Goal: Connect with others: Connect with others

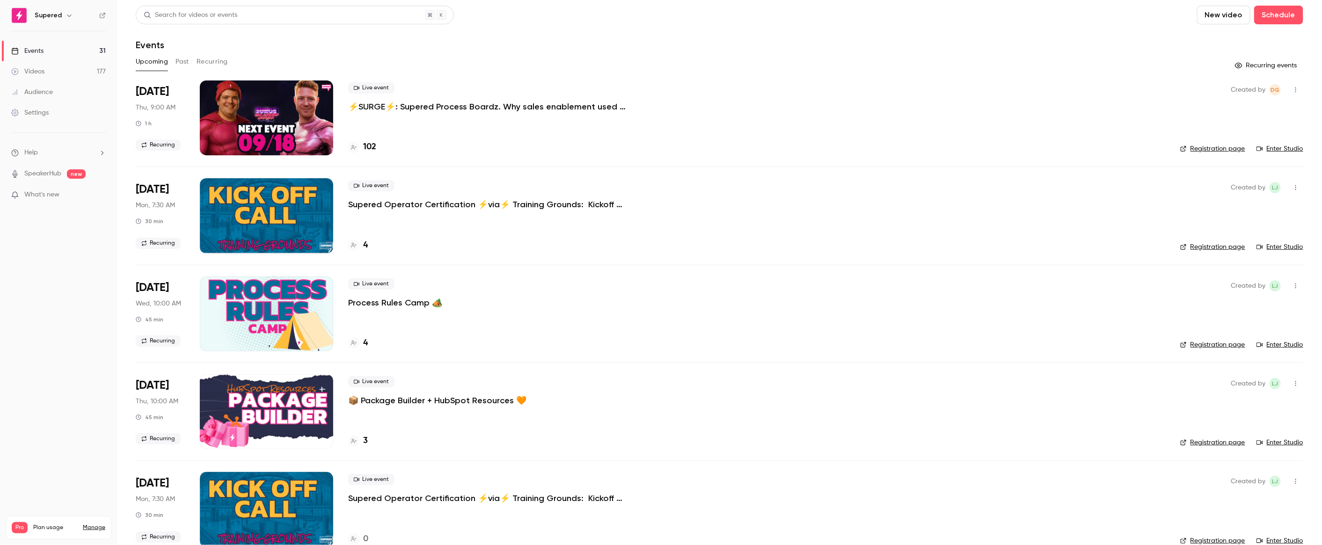
click at [1223, 145] on link "Registration page" at bounding box center [1213, 148] width 65 height 9
click at [1289, 149] on link "Enter Studio" at bounding box center [1280, 148] width 47 height 9
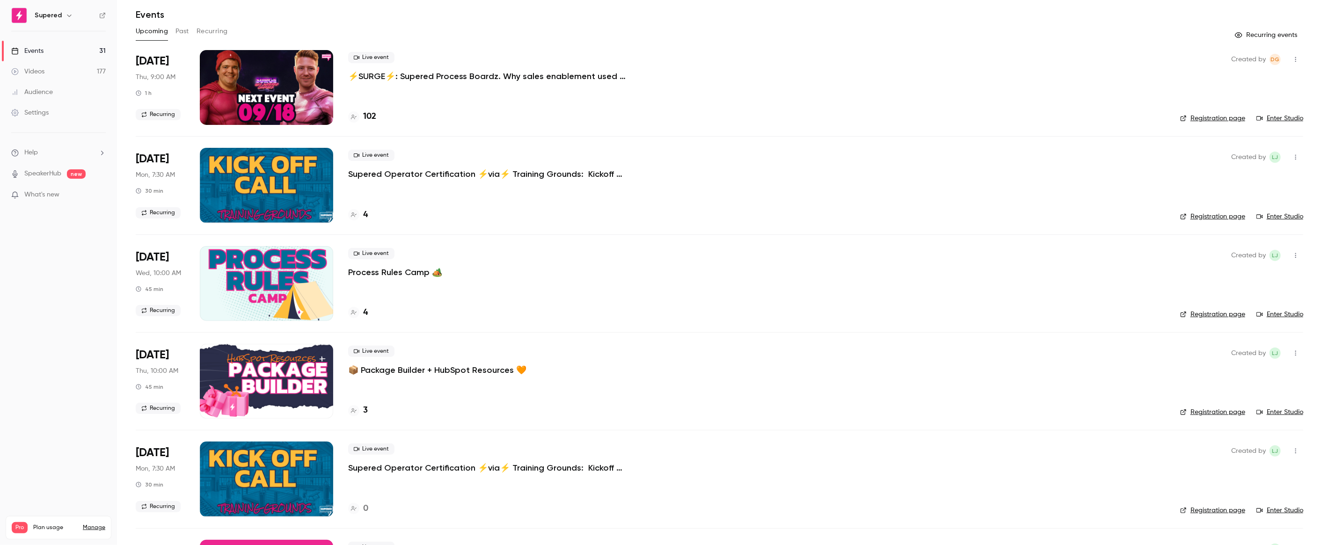
scroll to position [57, 0]
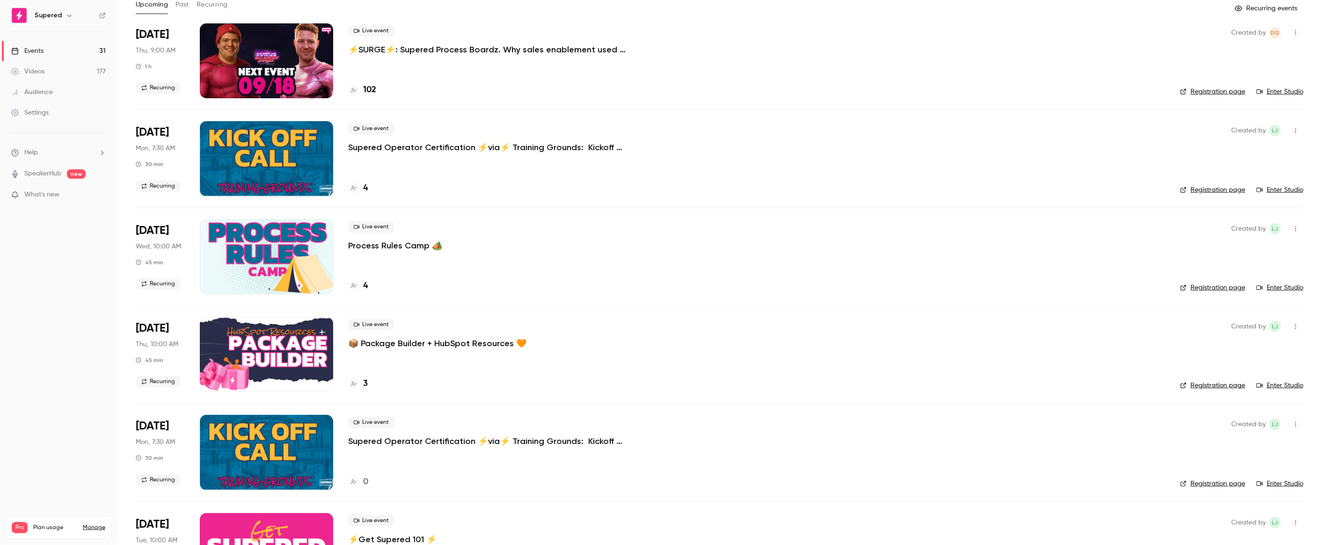
click at [1225, 287] on link "Registration page" at bounding box center [1213, 287] width 65 height 9
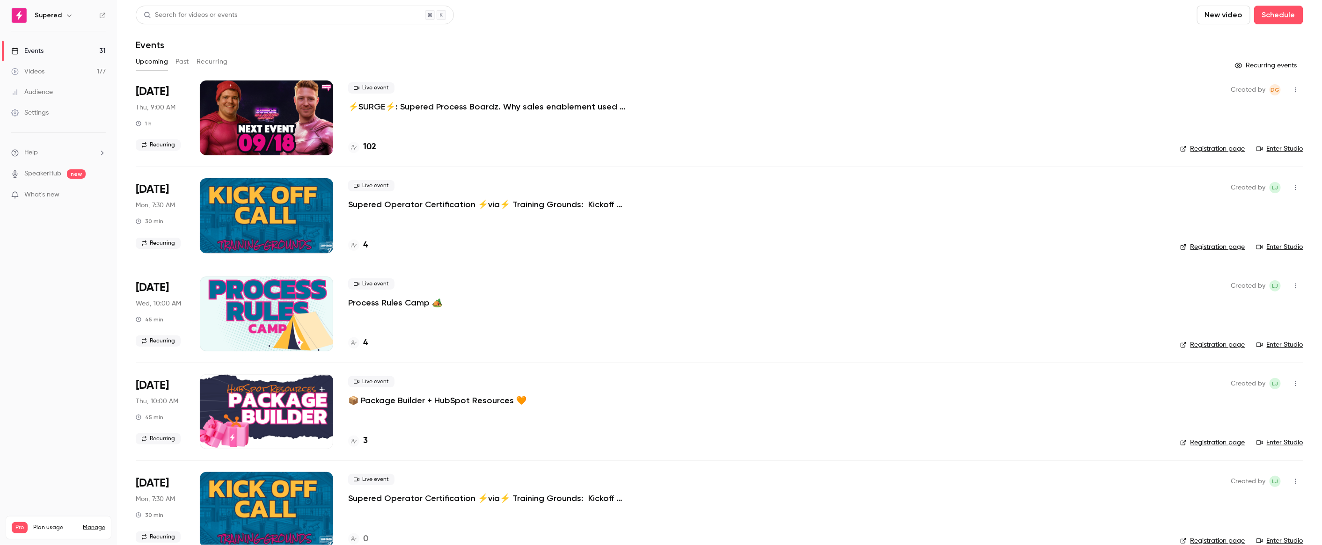
click at [1297, 92] on icon "button" at bounding box center [1296, 90] width 1 height 5
click at [1271, 133] on div "Invite to Studio" at bounding box center [1260, 137] width 71 height 9
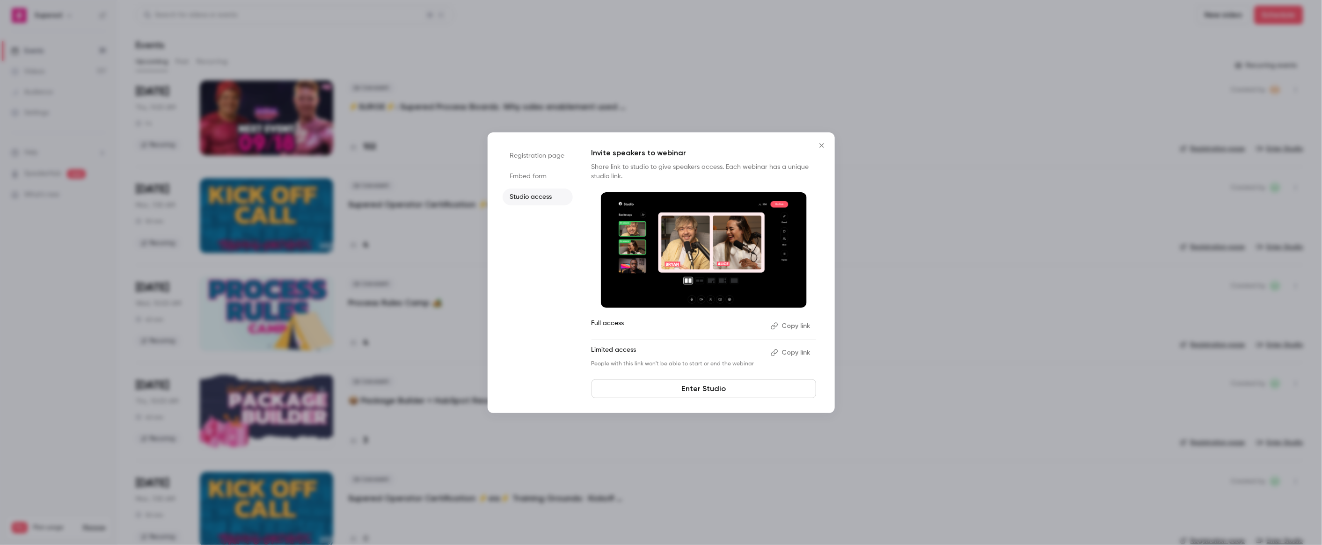
click at [795, 325] on button "Copy link" at bounding box center [791, 326] width 49 height 15
click at [890, 134] on div at bounding box center [661, 272] width 1322 height 545
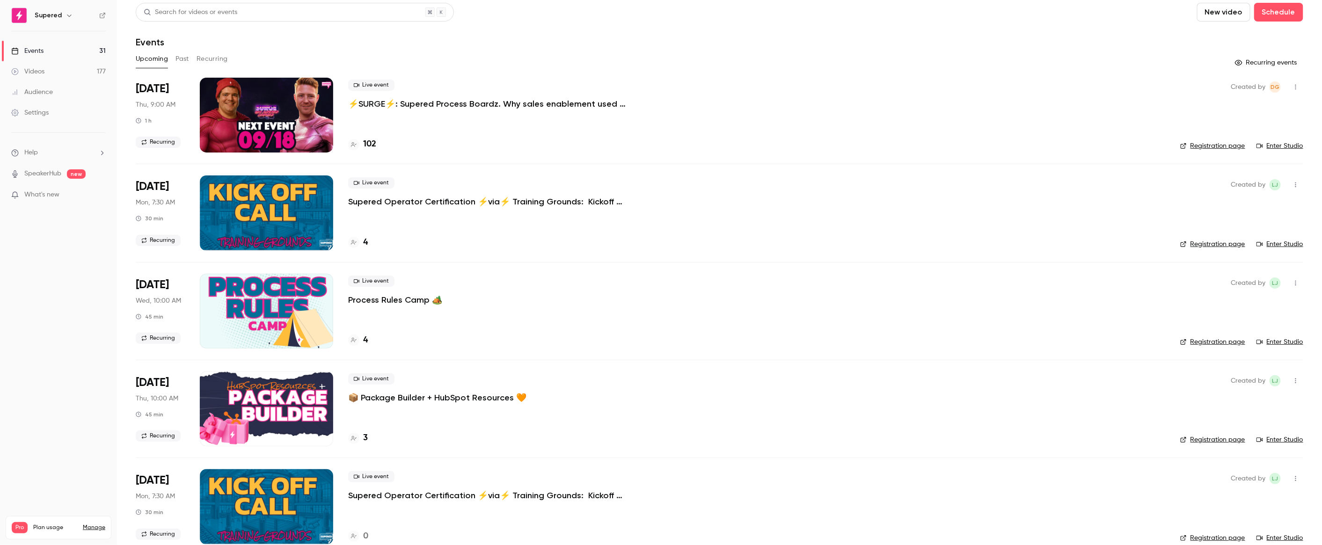
scroll to position [1, 0]
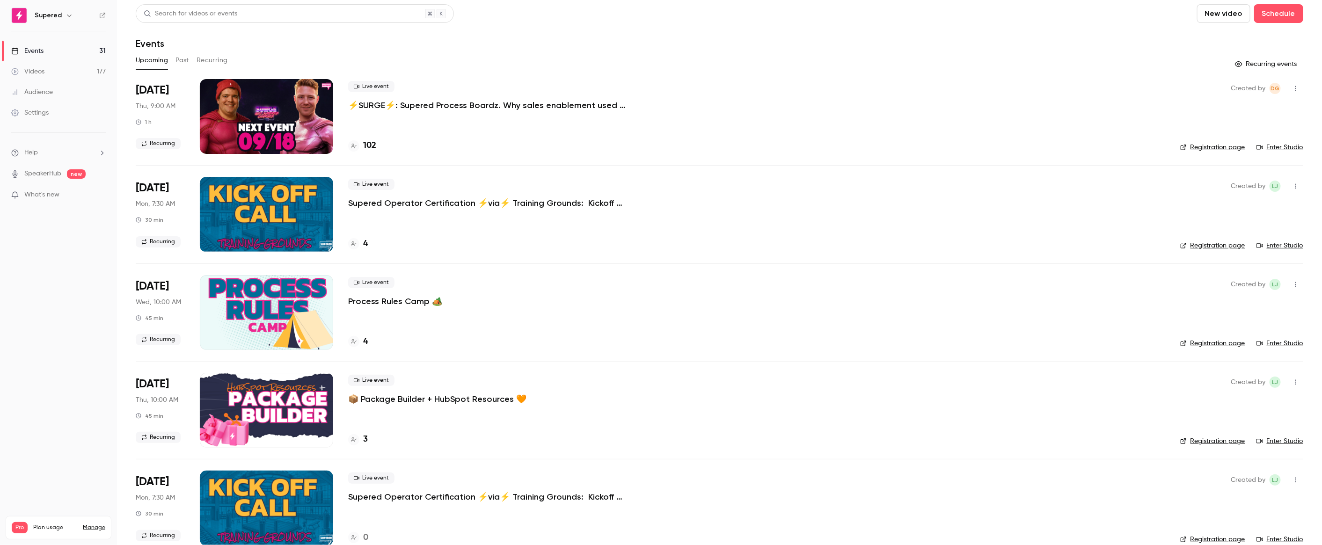
click at [40, 21] on div "Supered" at bounding box center [58, 15] width 95 height 16
drag, startPoint x: 23, startPoint y: 19, endPoint x: 125, endPoint y: 11, distance: 102.4
